Goal: Register for event/course

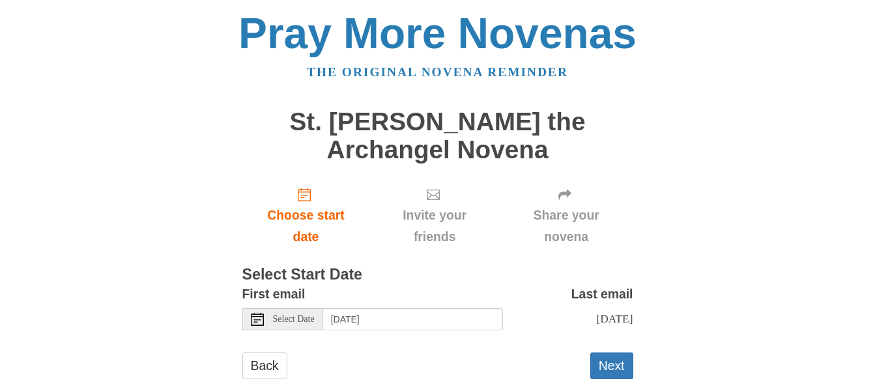
click at [300, 319] on span "Select Date" at bounding box center [294, 319] width 42 height 9
click at [603, 372] on button "Next" at bounding box center [611, 365] width 43 height 27
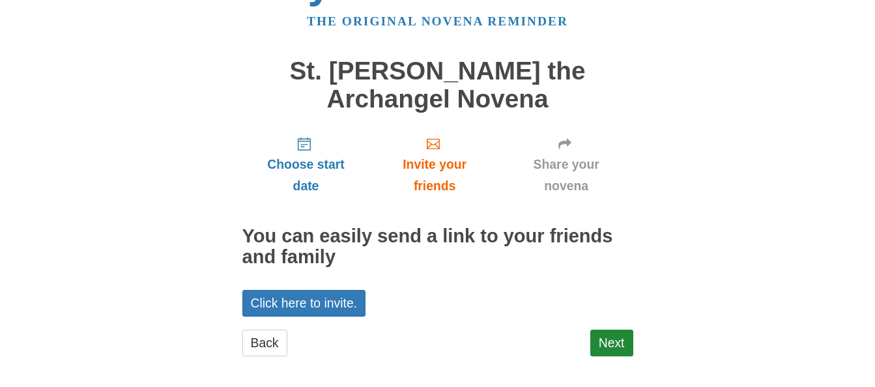
scroll to position [58, 0]
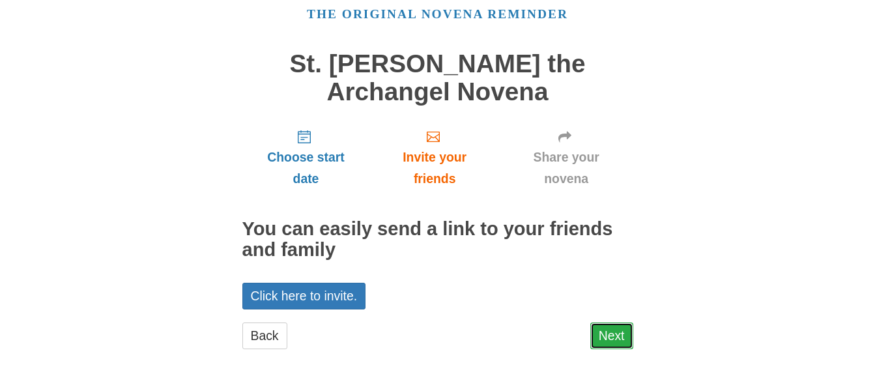
click at [621, 336] on link "Next" at bounding box center [611, 335] width 43 height 27
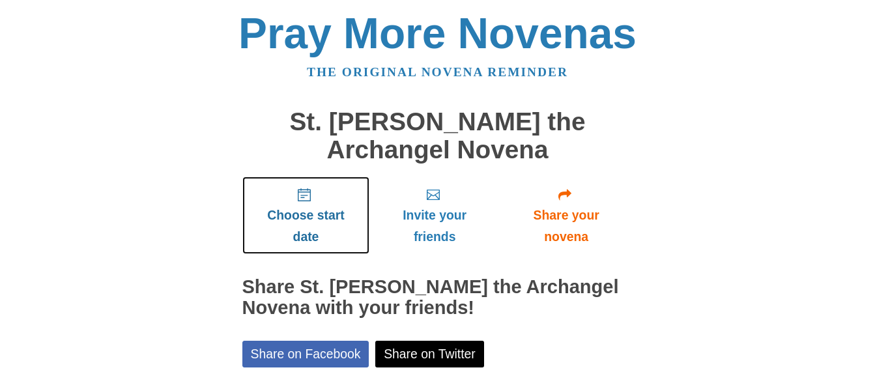
click at [323, 218] on span "Choose start date" at bounding box center [306, 226] width 102 height 43
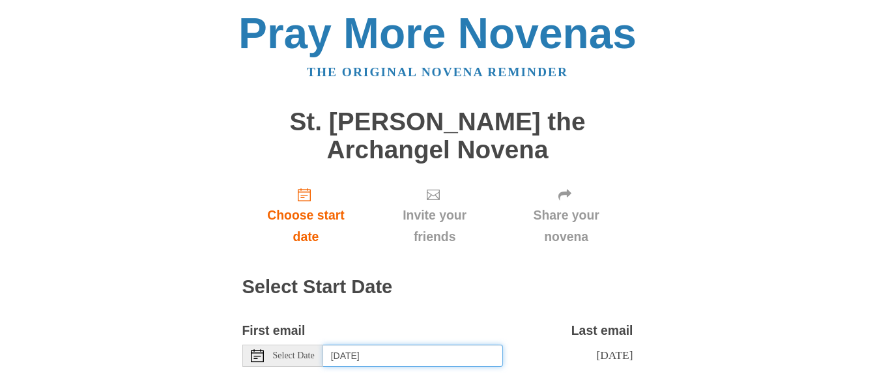
click at [340, 359] on input "[DATE]" at bounding box center [413, 356] width 180 height 22
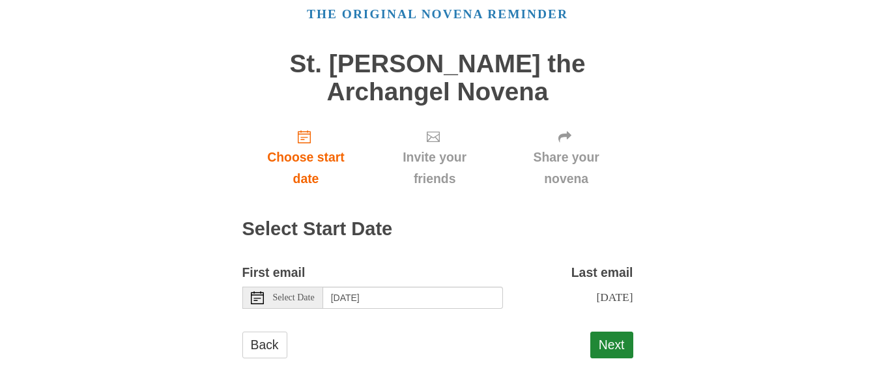
scroll to position [79, 0]
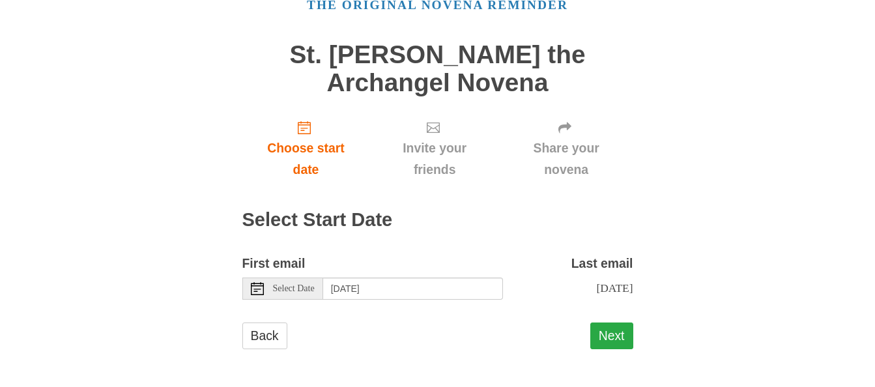
click at [607, 337] on button "Next" at bounding box center [611, 335] width 43 height 27
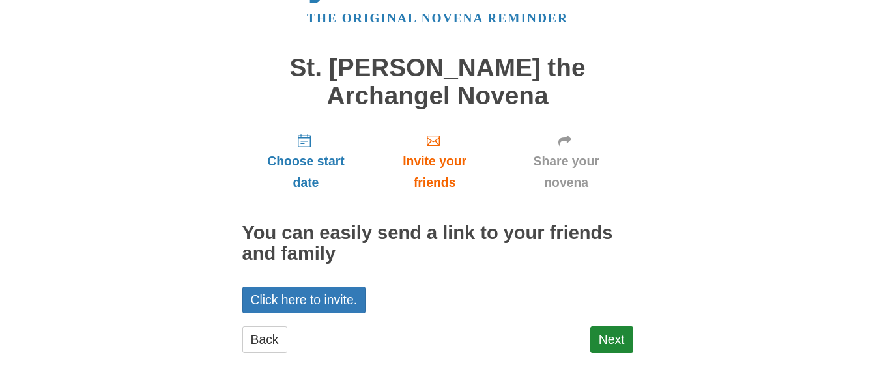
scroll to position [58, 0]
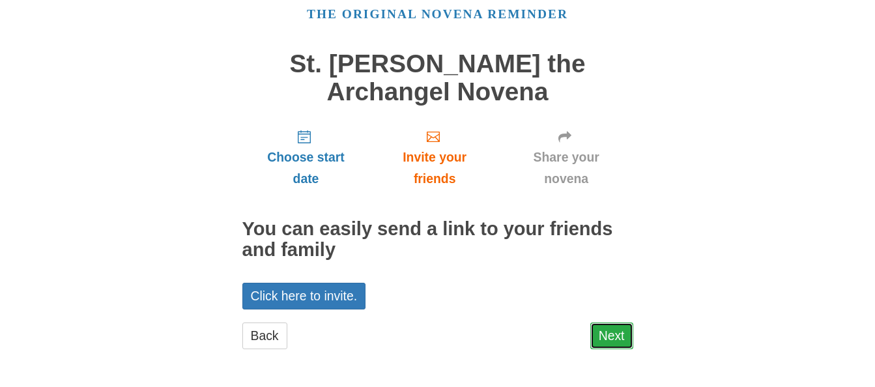
click at [619, 331] on link "Next" at bounding box center [611, 335] width 43 height 27
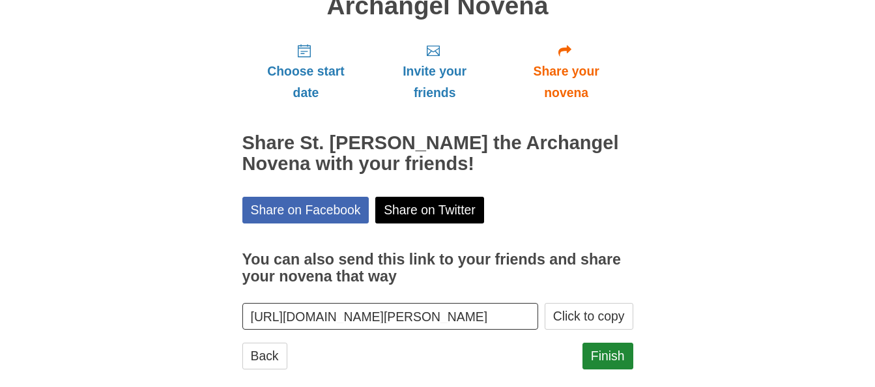
scroll to position [150, 0]
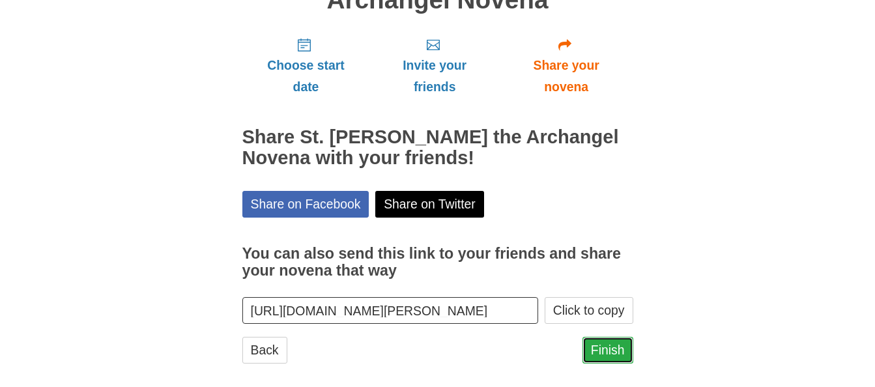
click at [604, 346] on link "Finish" at bounding box center [607, 350] width 51 height 27
